Goal: Task Accomplishment & Management: Complete application form

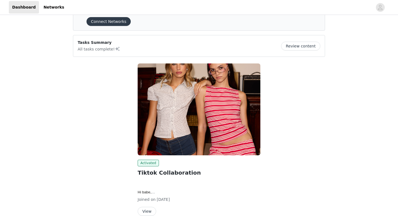
scroll to position [52, 0]
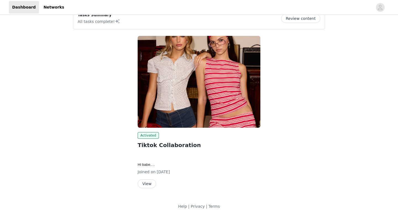
click at [150, 185] on button "View" at bounding box center [147, 183] width 19 height 9
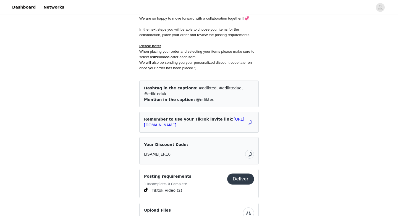
scroll to position [339, 0]
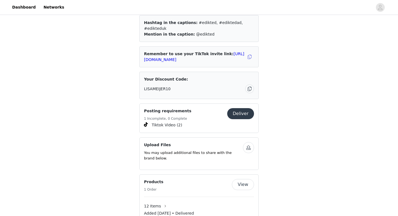
click at [170, 122] on span "Tiktok Video (2)" at bounding box center [167, 125] width 30 height 6
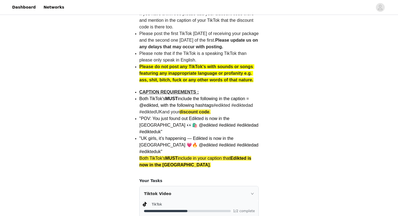
scroll to position [260, 0]
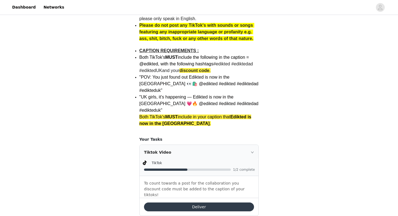
click at [205, 203] on button "Deliver" at bounding box center [199, 207] width 110 height 9
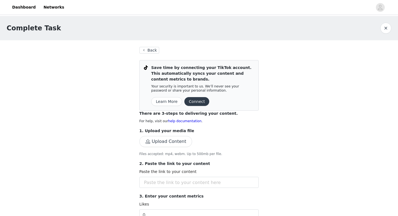
click at [190, 104] on button "Connect" at bounding box center [196, 101] width 25 height 9
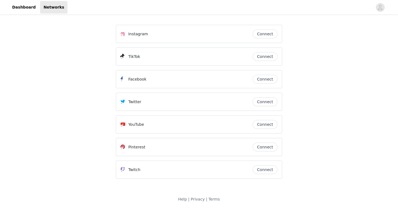
click at [257, 56] on button "Connect" at bounding box center [264, 56] width 25 height 9
click at [27, 12] on link "Dashboard" at bounding box center [24, 7] width 30 height 12
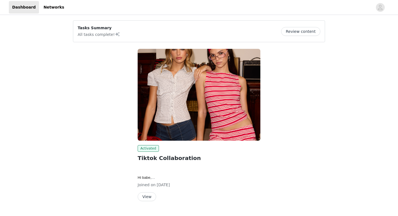
click at [295, 29] on button "Review content" at bounding box center [300, 31] width 39 height 9
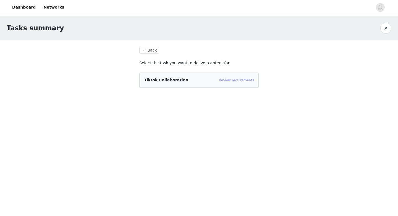
click at [245, 80] on link "Review requirements" at bounding box center [236, 80] width 35 height 4
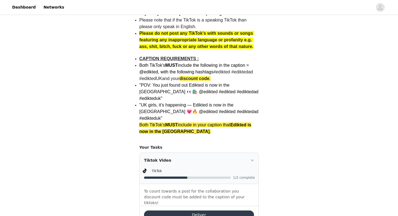
scroll to position [260, 0]
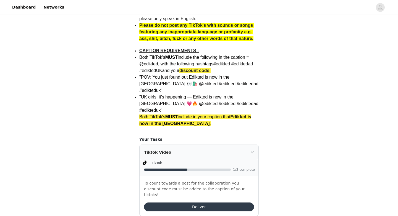
click at [205, 203] on button "Deliver" at bounding box center [199, 207] width 110 height 9
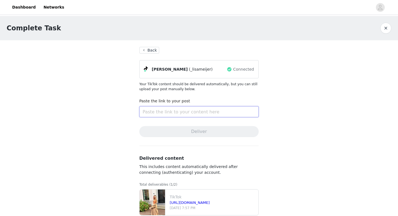
click at [190, 112] on input "text" at bounding box center [198, 111] width 119 height 11
paste input "[URL][DOMAIN_NAME]"
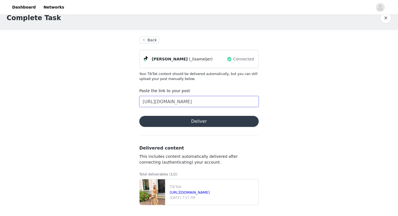
scroll to position [10, 0]
type input "[URL][DOMAIN_NAME]"
click at [203, 122] on button "Deliver" at bounding box center [198, 121] width 119 height 11
